Goal: Information Seeking & Learning: Learn about a topic

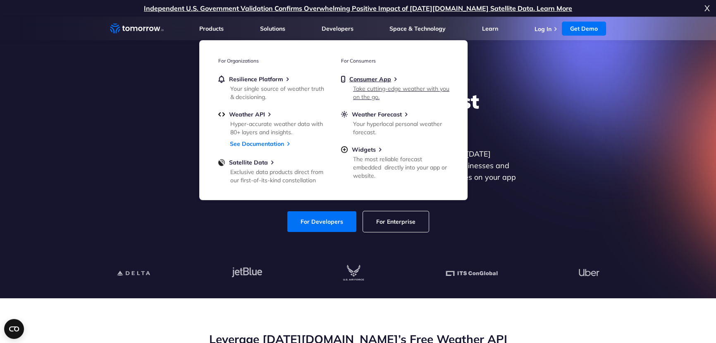
click at [365, 83] on link "Consumer App Take cutting-edge weather with you on the go." at bounding box center [395, 87] width 108 height 24
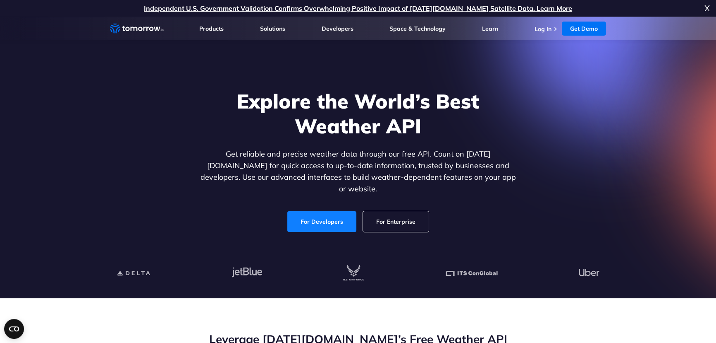
click at [307, 215] on link "For Developers" at bounding box center [322, 221] width 69 height 21
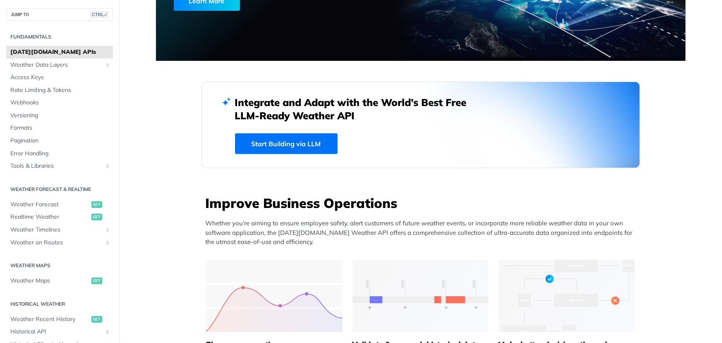
scroll to position [150, 0]
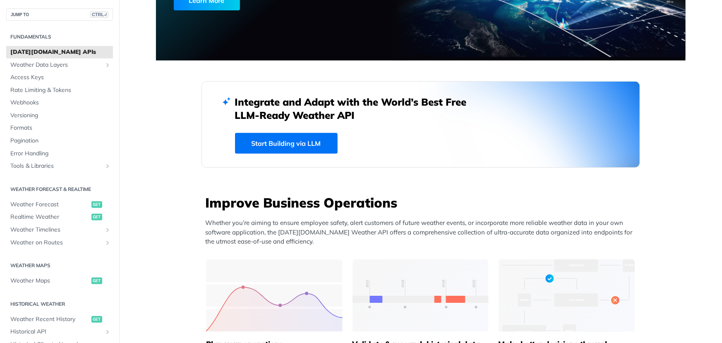
click at [275, 139] on link "Start Building via LLM" at bounding box center [286, 143] width 103 height 21
